Goal: Task Accomplishment & Management: Manage account settings

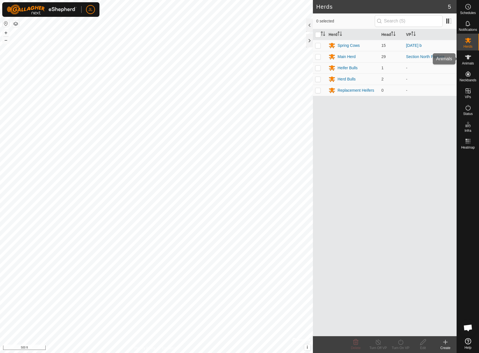
click at [465, 59] on icon at bounding box center [468, 57] width 7 height 7
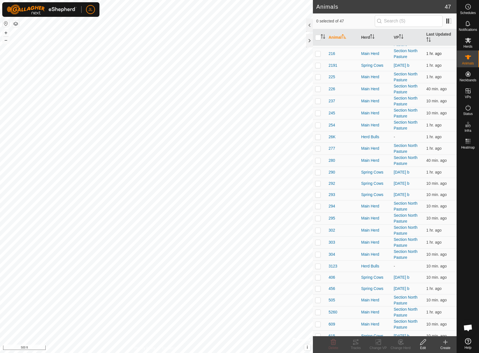
scroll to position [262, 0]
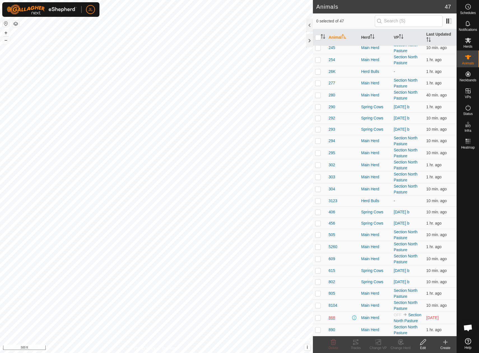
click at [331, 319] on span "868" at bounding box center [332, 318] width 6 height 6
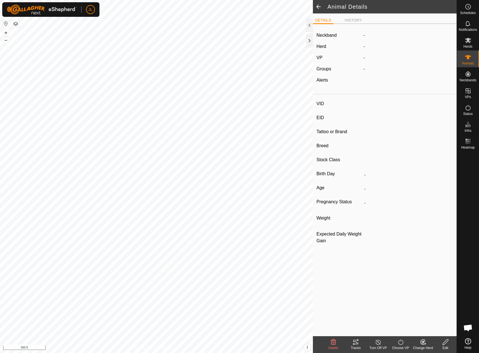
type input "868"
type input "-"
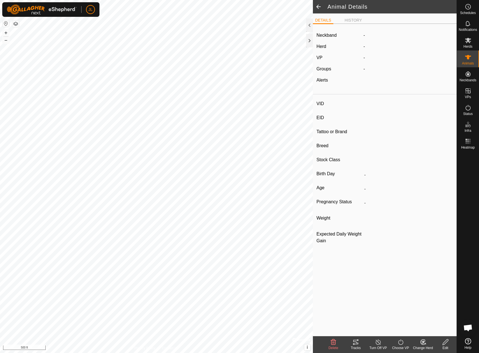
type input "0 kg"
type input "-"
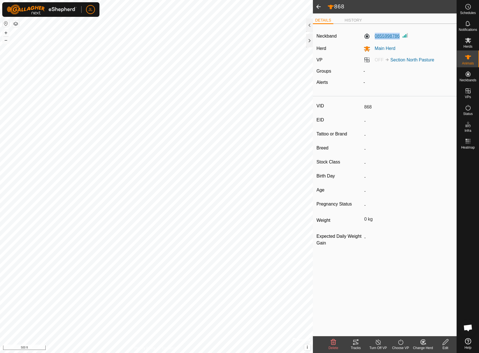
drag, startPoint x: 373, startPoint y: 37, endPoint x: 399, endPoint y: 37, distance: 26.1
click at [399, 37] on label "0855998786" at bounding box center [382, 36] width 36 height 7
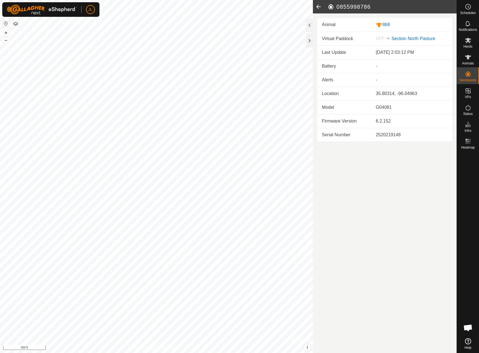
drag, startPoint x: 374, startPoint y: 9, endPoint x: 335, endPoint y: 8, distance: 38.4
click at [335, 8] on h2 "0855998786" at bounding box center [392, 6] width 129 height 7
copy h2 "0855998786"
click at [468, 342] on icon at bounding box center [468, 341] width 6 height 6
click at [470, 327] on span "Open chat" at bounding box center [468, 328] width 9 height 8
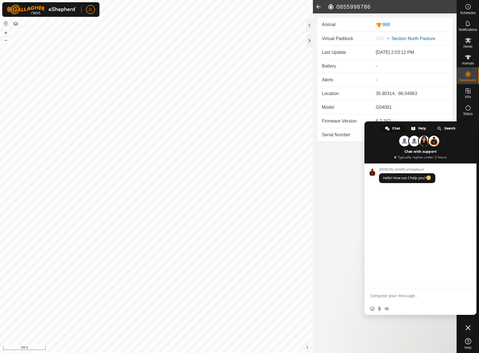
click at [388, 294] on textarea "Compose your message..." at bounding box center [414, 295] width 89 height 5
paste textarea "0855998786"
click at [370, 296] on textarea "0855998786" at bounding box center [414, 295] width 89 height 5
type textarea "My collar (0855998786) is not getting reception. I don't have it on a cow right…"
click at [317, 6] on icon at bounding box center [318, 6] width 11 height 13
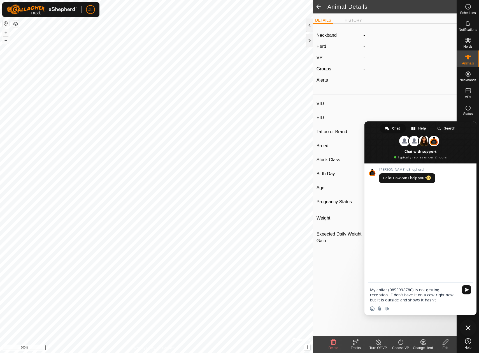
type input "868"
type input "-"
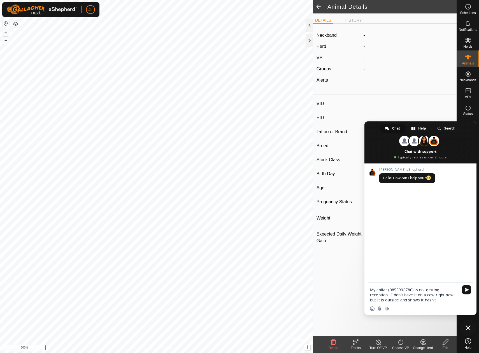
type input "0 kg"
type input "-"
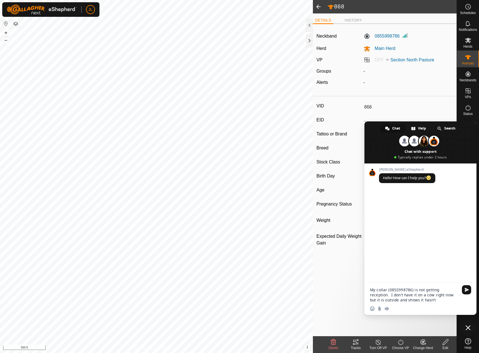
drag, startPoint x: 386, startPoint y: 289, endPoint x: 378, endPoint y: 290, distance: 8.7
click at [378, 290] on textarea "My collar (0855998786) is not getting reception. I don't have it on a cow right…" at bounding box center [414, 294] width 89 height 15
click at [450, 302] on textarea "My neckband (0855998786) is not getting reception. I don't have it on a cow rig…" at bounding box center [414, 294] width 89 height 15
type textarea "My neckband (0855998786) is not getting reception. I don't have it on a cow rig…"
click at [466, 274] on span "Send" at bounding box center [467, 274] width 4 height 4
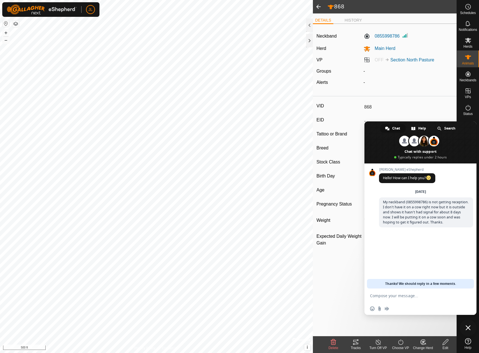
click at [318, 5] on span at bounding box center [318, 6] width 11 height 13
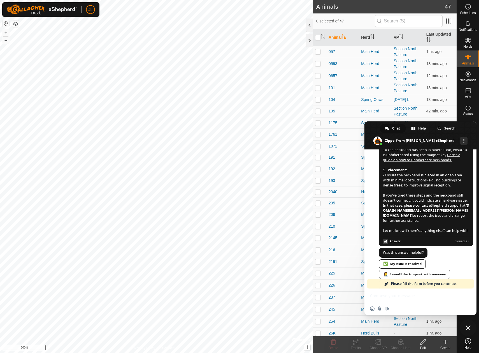
scroll to position [265, 0]
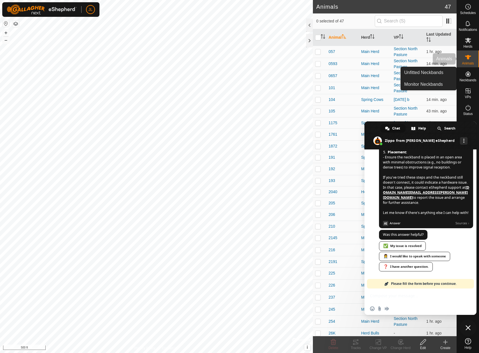
click at [467, 59] on icon at bounding box center [468, 57] width 6 height 4
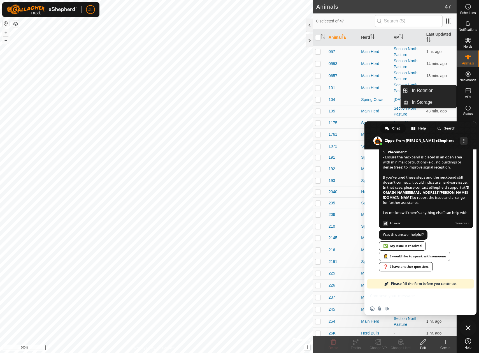
click at [468, 93] on icon at bounding box center [468, 90] width 7 height 7
click at [443, 91] on link "In Rotation" at bounding box center [433, 90] width 48 height 11
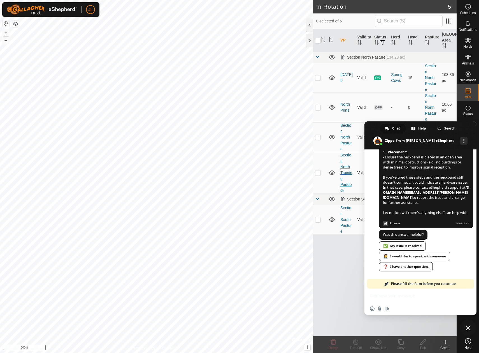
click at [347, 168] on link "Section North Training Paddock" at bounding box center [347, 173] width 12 height 40
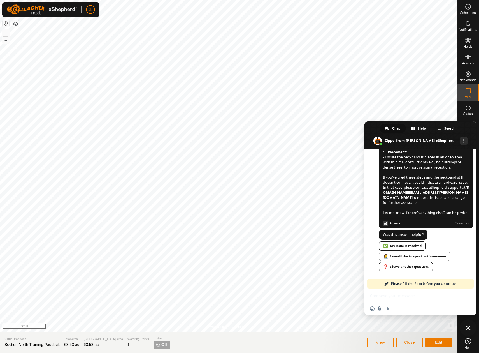
click at [447, 233] on span "✅ My issue is resolved 👩‍⚕️ I would like to speak with someone ❓ I have another…" at bounding box center [426, 251] width 94 height 43
click at [467, 329] on span "Close chat" at bounding box center [468, 327] width 5 height 5
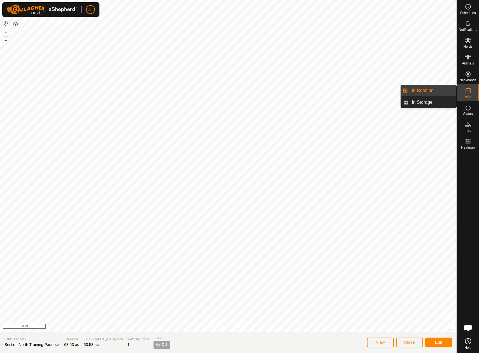
click at [441, 90] on link "In Rotation" at bounding box center [433, 90] width 48 height 11
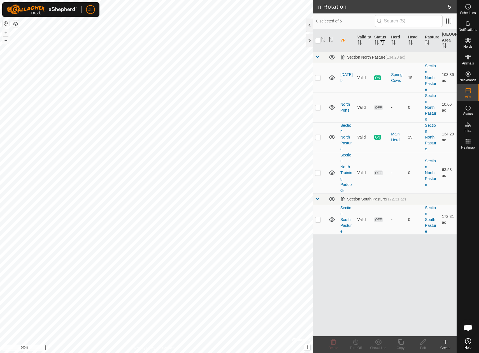
click at [447, 347] on div "Create" at bounding box center [445, 347] width 22 height 5
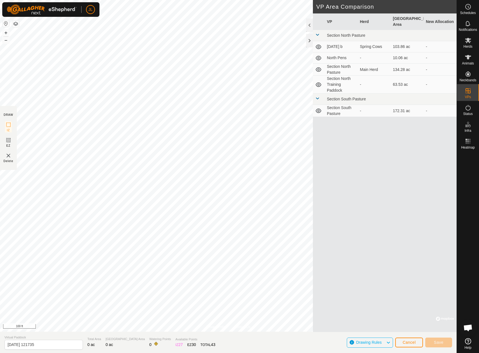
click at [8, 166] on div "Privacy Policy Contact Us 216 1967738366 Main Herd Section North Pasture + – ⇧ …" at bounding box center [228, 176] width 457 height 353
drag, startPoint x: 51, startPoint y: 344, endPoint x: 26, endPoint y: 343, distance: 25.5
click at [26, 343] on input "[DATE] 121735" at bounding box center [43, 345] width 78 height 10
type input "[DATE]"
click at [440, 342] on span "Save" at bounding box center [439, 342] width 10 height 4
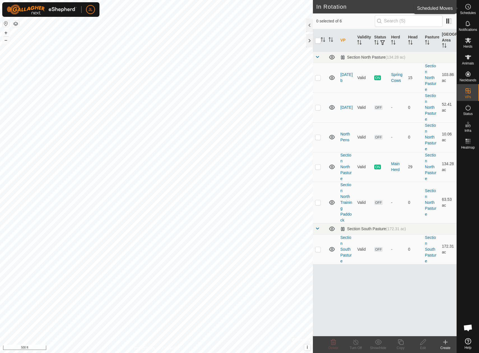
click at [472, 7] on es-schedule-vp-svg-icon at bounding box center [468, 6] width 10 height 9
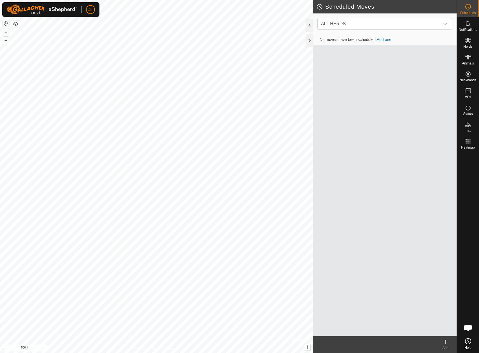
click at [384, 40] on link "Add one" at bounding box center [384, 39] width 15 height 4
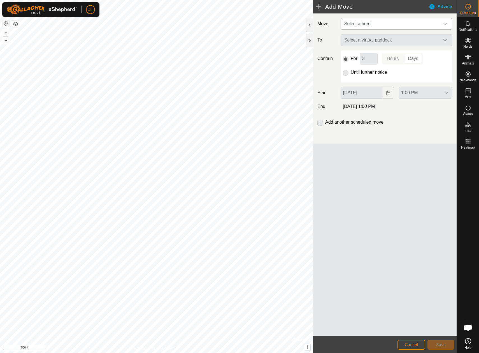
click at [450, 23] on div "dropdown trigger" at bounding box center [445, 23] width 11 height 11
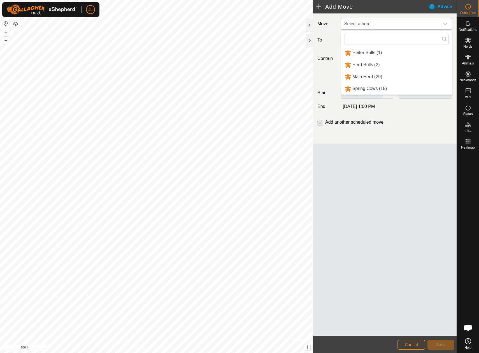
click at [410, 91] on li "Spring Cows (15)" at bounding box center [396, 88] width 111 height 11
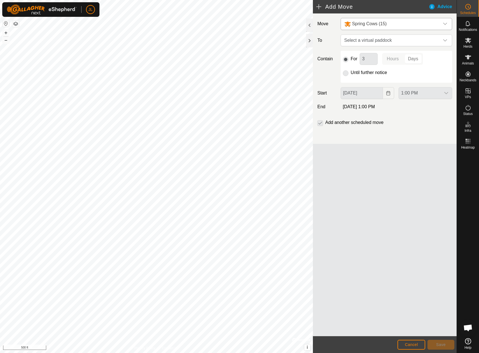
click at [346, 73] on p-radiobutton at bounding box center [346, 72] width 6 height 7
click at [444, 40] on icon "dropdown trigger" at bounding box center [445, 40] width 4 height 2
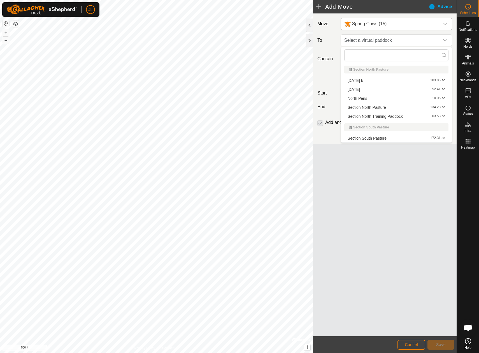
click at [376, 88] on li "[DATE] 52.41 ac" at bounding box center [396, 89] width 104 height 8
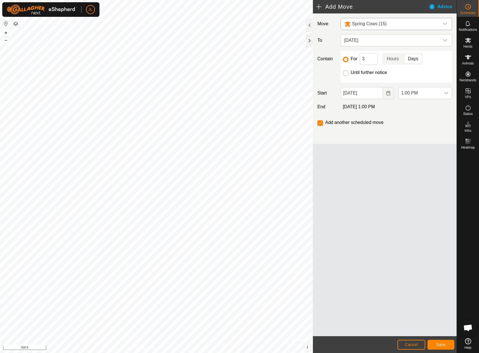
click at [346, 74] on input "Until further notice" at bounding box center [346, 73] width 6 height 6
radio input "true"
checkbox input "false"
click at [389, 93] on icon "Choose Date" at bounding box center [388, 93] width 4 height 4
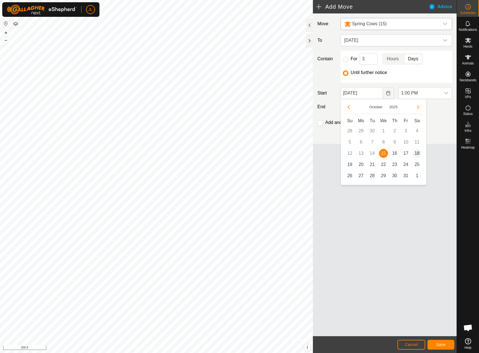
click at [418, 152] on span "18" at bounding box center [417, 153] width 9 height 9
type input "[DATE]"
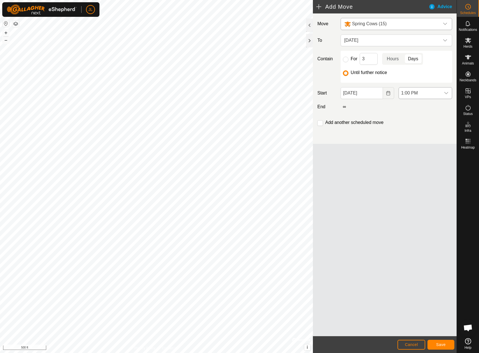
click at [449, 95] on div "dropdown trigger" at bounding box center [446, 92] width 11 height 11
click at [435, 110] on li "4:00 AM" at bounding box center [425, 108] width 53 height 11
click at [448, 345] on button "Save" at bounding box center [441, 345] width 27 height 10
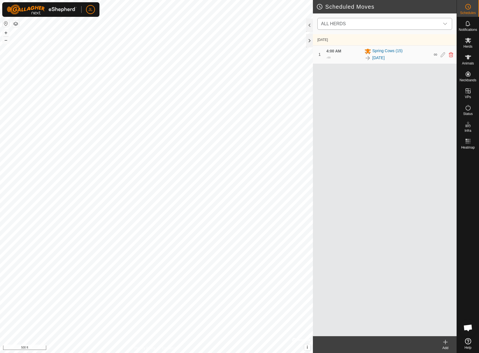
click at [445, 23] on icon "dropdown trigger" at bounding box center [445, 24] width 4 height 4
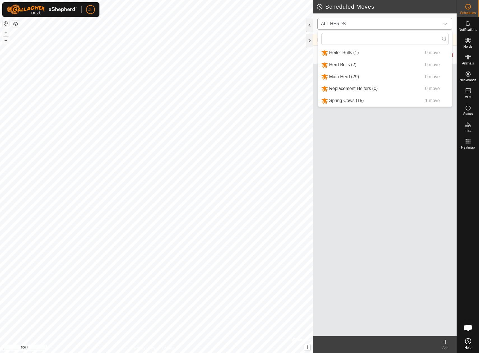
click at [365, 78] on li "Main Herd (29) 0 move" at bounding box center [385, 76] width 134 height 11
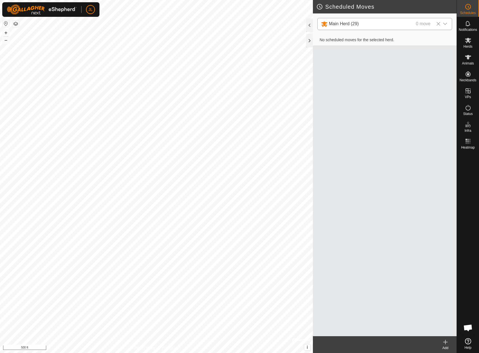
click at [440, 25] on icon at bounding box center [439, 24] width 4 height 4
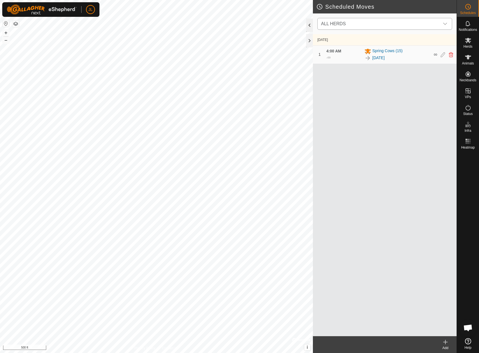
click at [309, 27] on div at bounding box center [309, 24] width 7 height 13
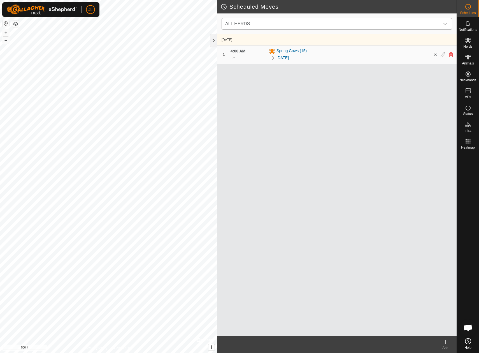
click at [406, 131] on div "[DATE] 1 4:00 AM - ∞ Spring Cows [PHONE_NUMBER][DATE] ∞" at bounding box center [337, 185] width 240 height 302
click at [469, 8] on icon at bounding box center [468, 7] width 1 height 2
click at [469, 23] on icon at bounding box center [468, 23] width 7 height 7
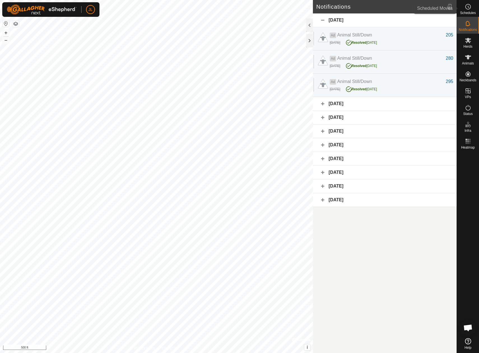
click at [469, 8] on icon at bounding box center [468, 6] width 7 height 7
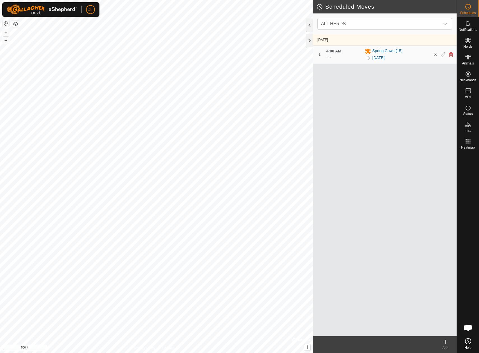
click at [449, 345] on icon at bounding box center [445, 342] width 7 height 7
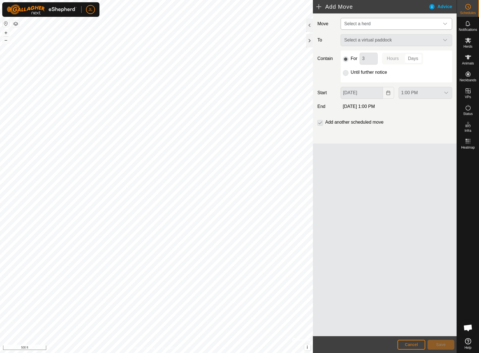
click at [426, 24] on span "Select a herd" at bounding box center [391, 23] width 98 height 11
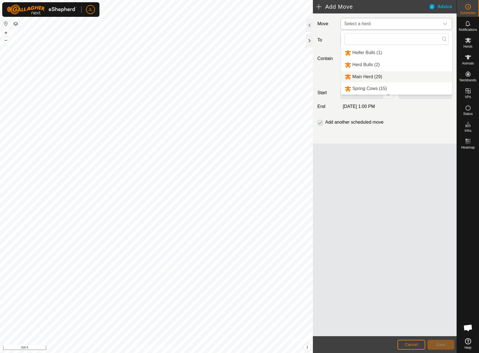
click at [414, 77] on li "Main Herd (29)" at bounding box center [396, 76] width 111 height 11
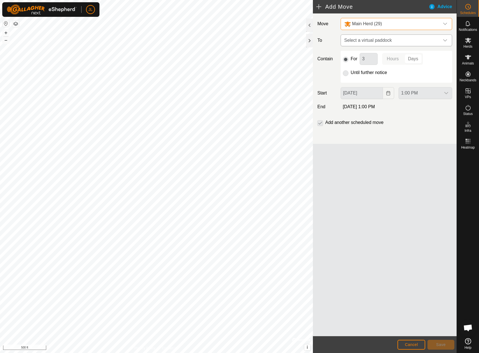
click at [435, 38] on span "Select a virtual paddock" at bounding box center [391, 40] width 98 height 11
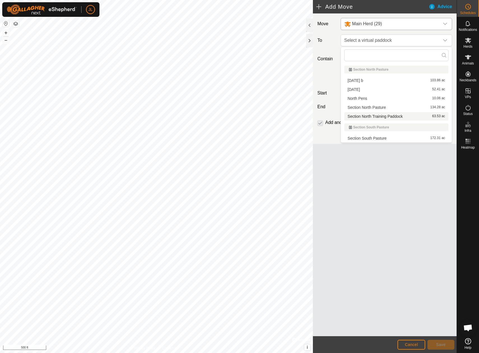
click at [417, 115] on li "Section North Training Paddock 63.53 ac" at bounding box center [396, 116] width 104 height 8
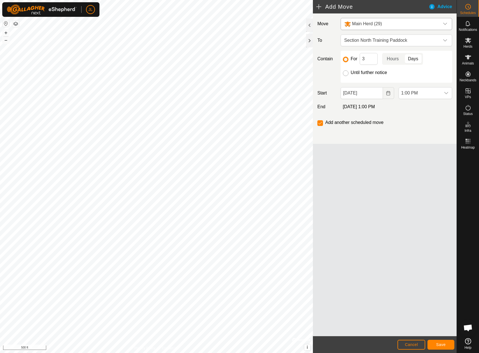
click at [344, 74] on input "Until further notice" at bounding box center [346, 73] width 6 height 6
radio input "true"
checkbox input "false"
click at [388, 94] on icon "Choose Date" at bounding box center [388, 93] width 4 height 4
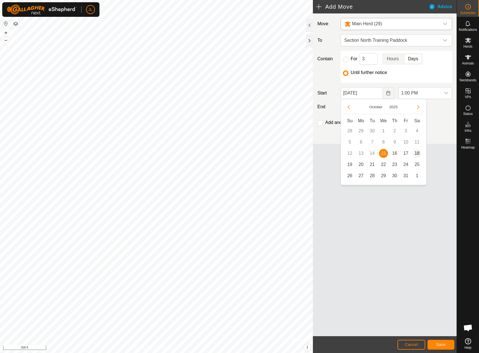
click at [416, 153] on span "18" at bounding box center [417, 153] width 9 height 9
type input "[DATE]"
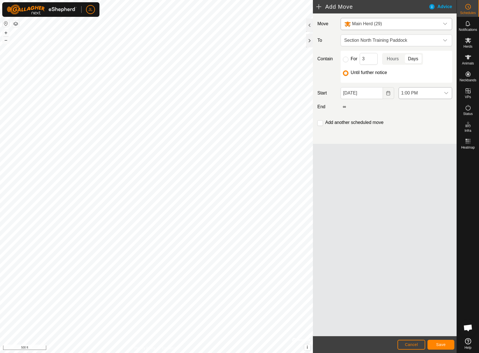
click at [447, 90] on div "dropdown trigger" at bounding box center [446, 92] width 11 height 11
click at [435, 111] on li "4:00 AM" at bounding box center [425, 108] width 53 height 11
click at [449, 343] on button "Save" at bounding box center [441, 345] width 27 height 10
